Goal: Task Accomplishment & Management: Complete application form

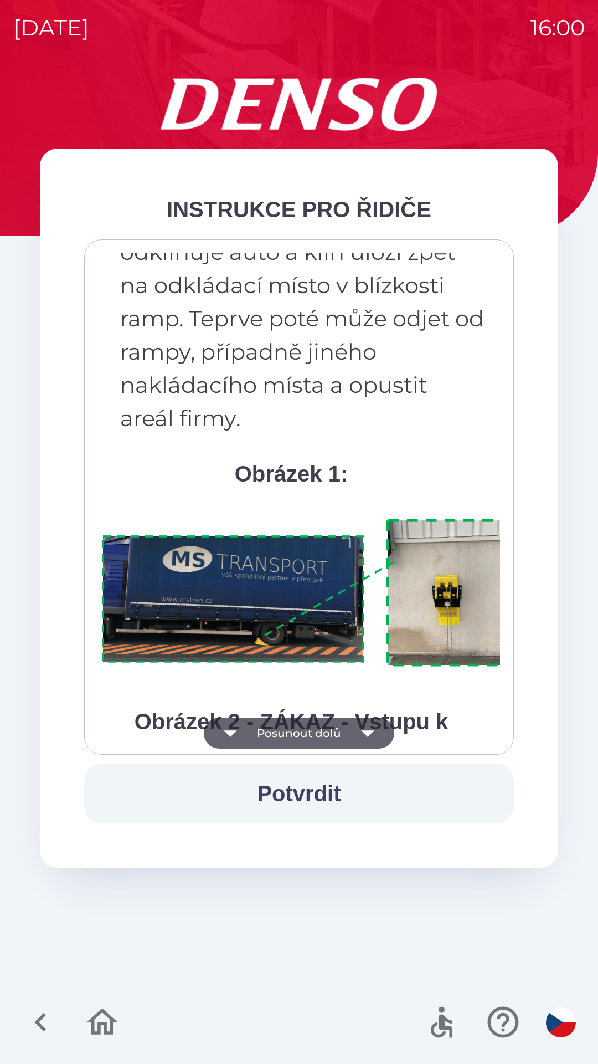
scroll to position [6225, 0]
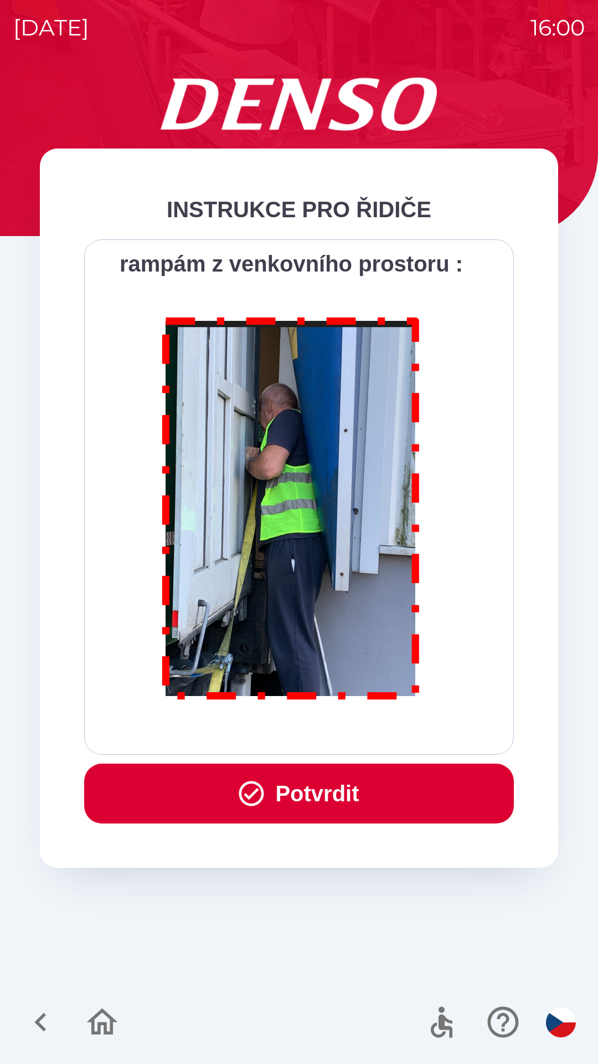
click at [363, 799] on button "Potvrdit" at bounding box center [299, 793] width 430 height 60
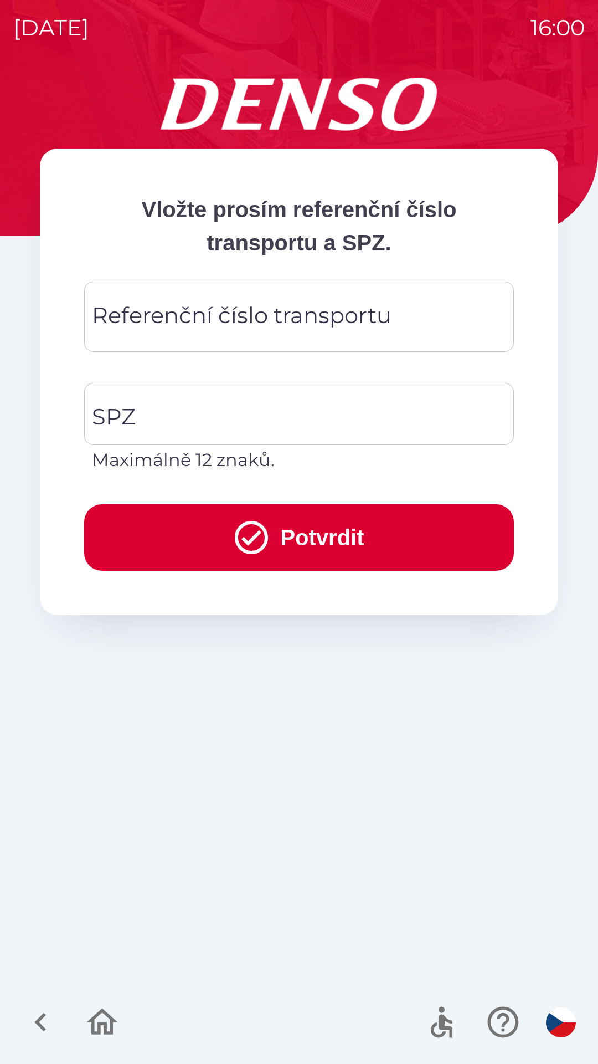
click at [192, 321] on div "Referenční číslo transportu Referenční číslo transportu" at bounding box center [299, 316] width 430 height 70
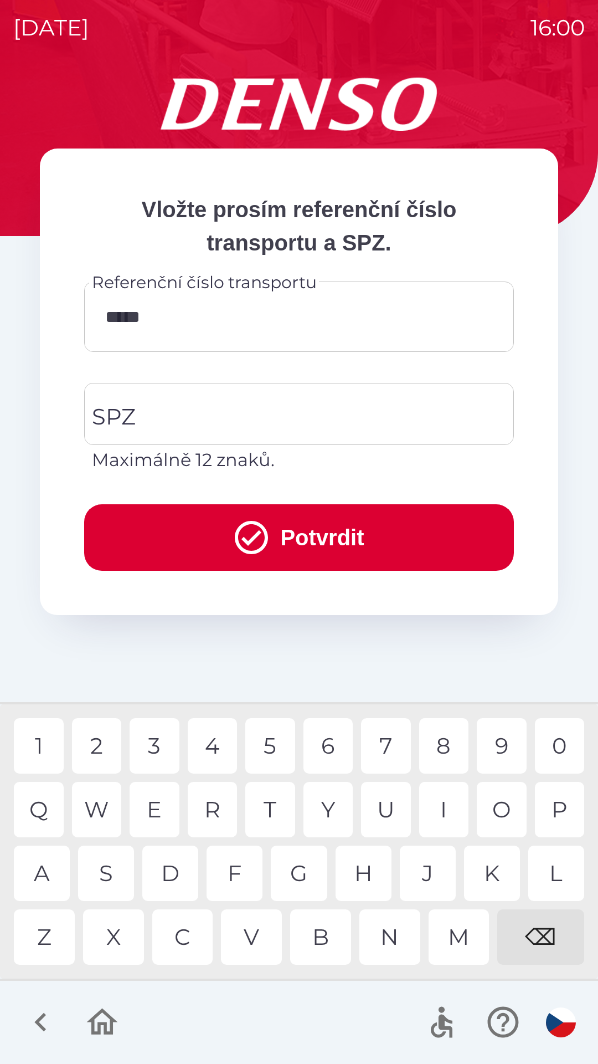
click at [558, 742] on div "0" at bounding box center [560, 745] width 50 height 55
click at [156, 748] on div "3" at bounding box center [155, 745] width 50 height 55
click at [96, 803] on div "W" at bounding box center [97, 809] width 50 height 55
type input "*********"
click at [48, 745] on div "1" at bounding box center [39, 745] width 50 height 55
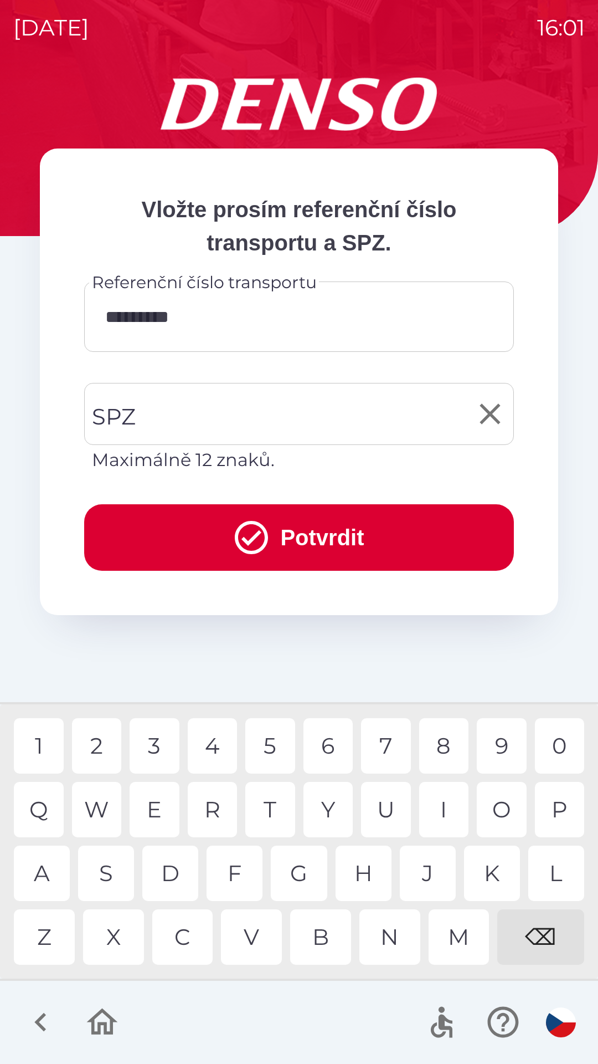
click at [226, 414] on input "SPZ" at bounding box center [290, 414] width 403 height 52
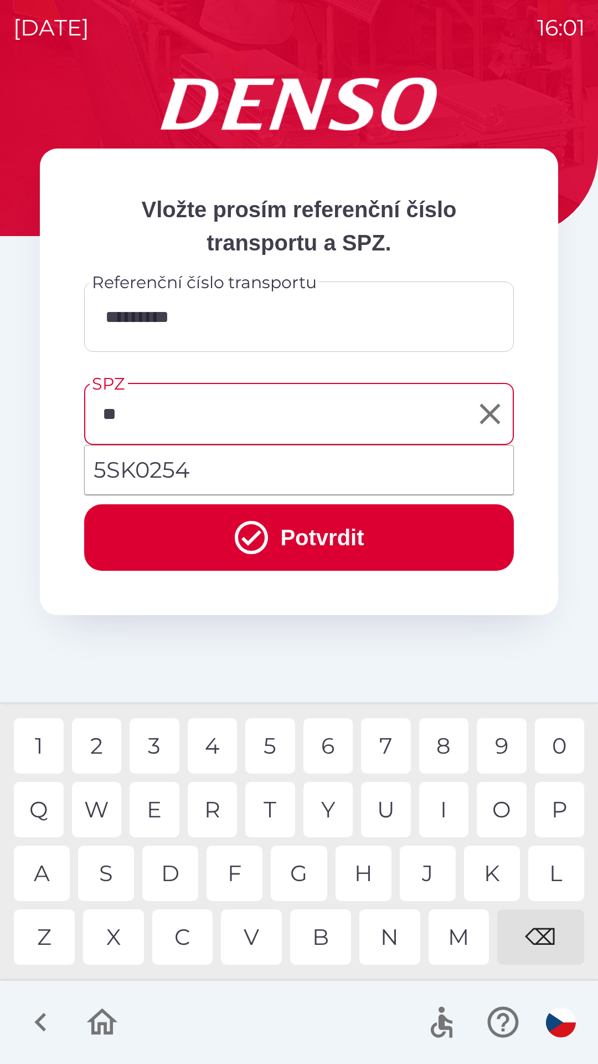
click at [168, 464] on li "5SK0254" at bounding box center [299, 470] width 429 height 40
type input "*******"
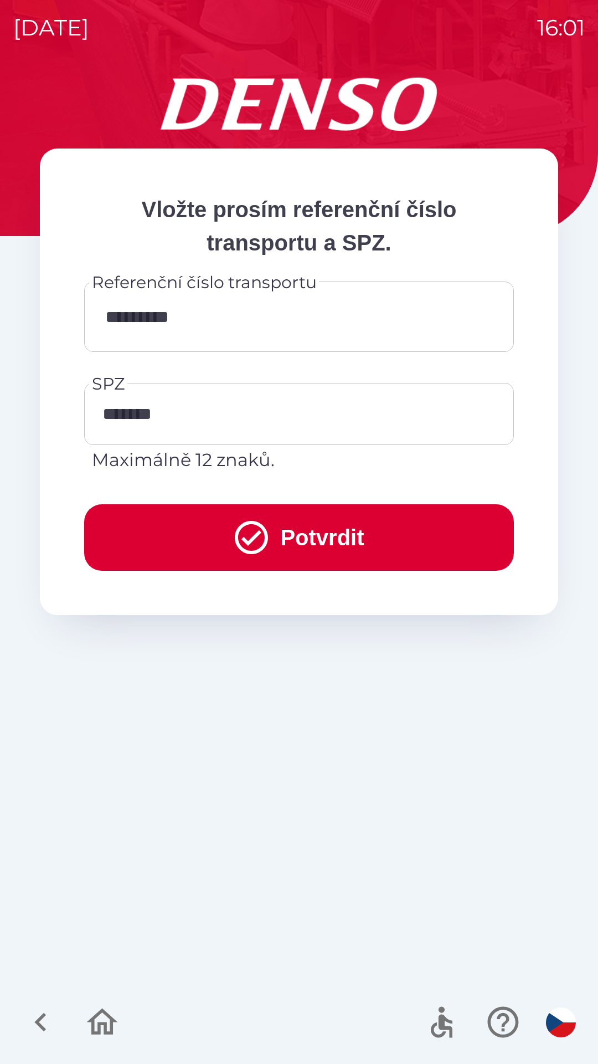
click at [309, 536] on button "Potvrdit" at bounding box center [299, 537] width 430 height 66
